Goal: Communication & Community: Connect with others

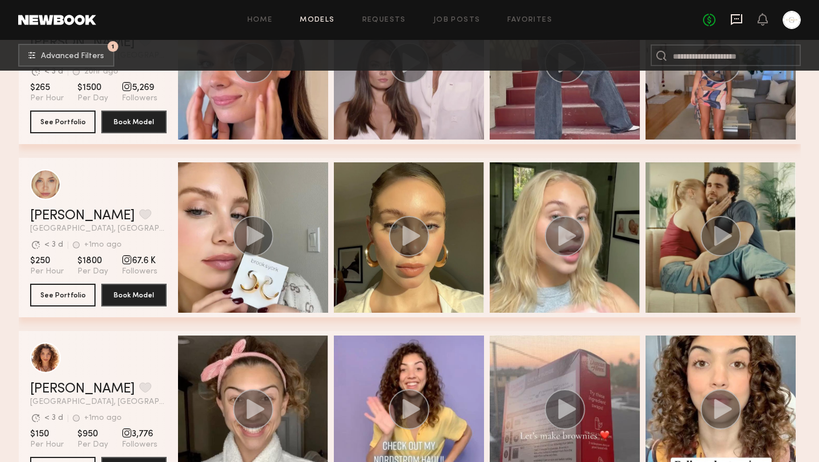
scroll to position [281, 0]
click at [734, 22] on icon at bounding box center [736, 19] width 11 height 11
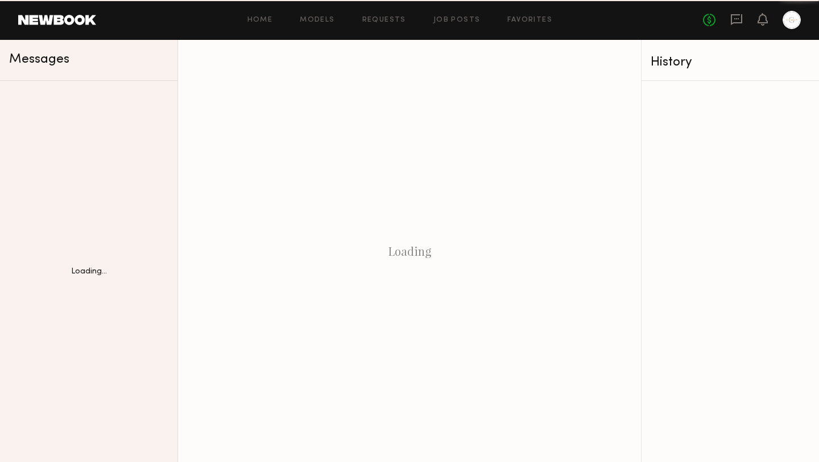
click at [734, 22] on icon at bounding box center [736, 19] width 11 height 11
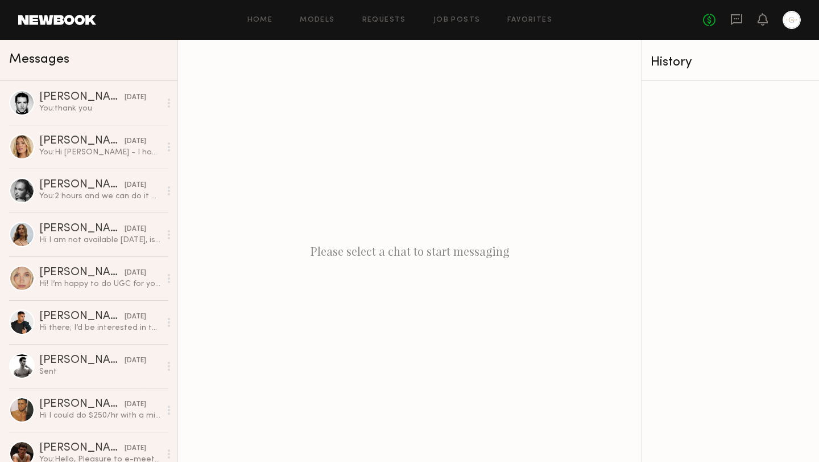
click at [283, 160] on div "Please select a chat to start messaging" at bounding box center [409, 251] width 463 height 422
click at [98, 153] on div "You: Hi [PERSON_NAME] - I hope you are having a good weekend. Would you be open…" at bounding box center [99, 152] width 121 height 11
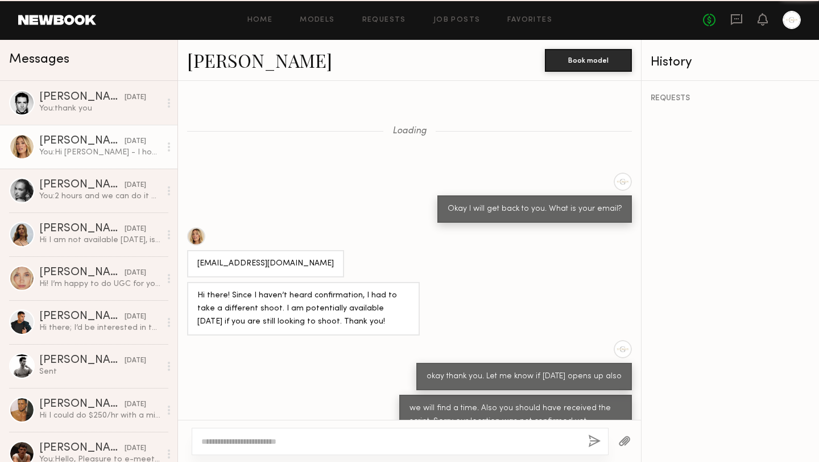
scroll to position [634, 0]
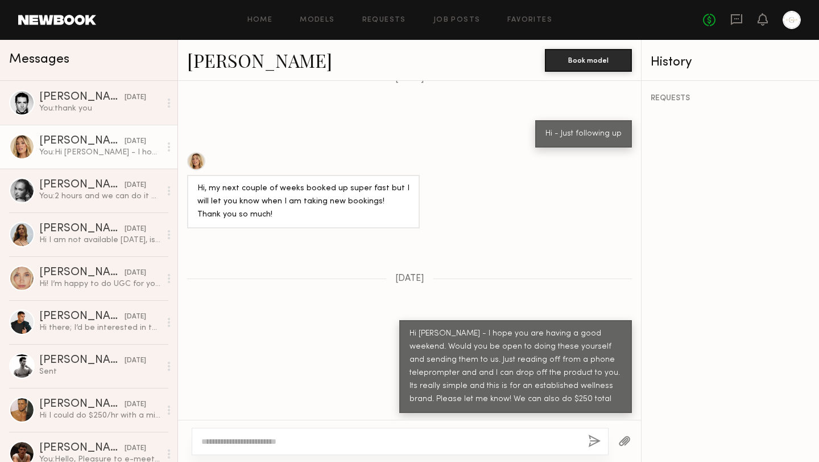
click at [304, 440] on textarea at bounding box center [390, 440] width 378 height 11
type textarea "**********"
